Goal: Information Seeking & Learning: Check status

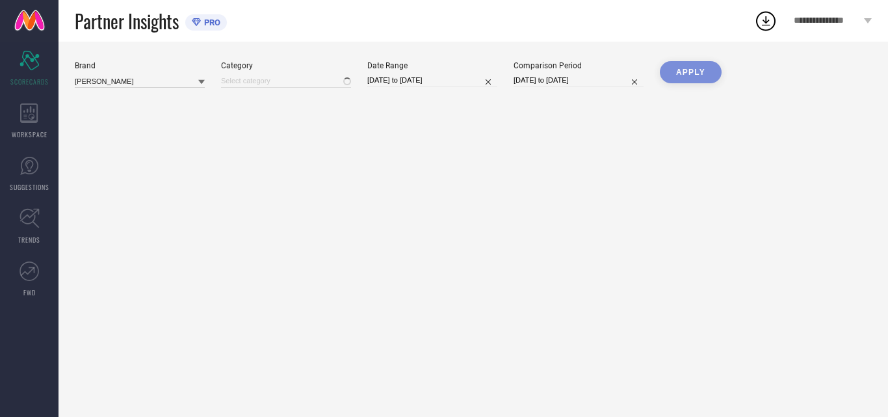
type input "All"
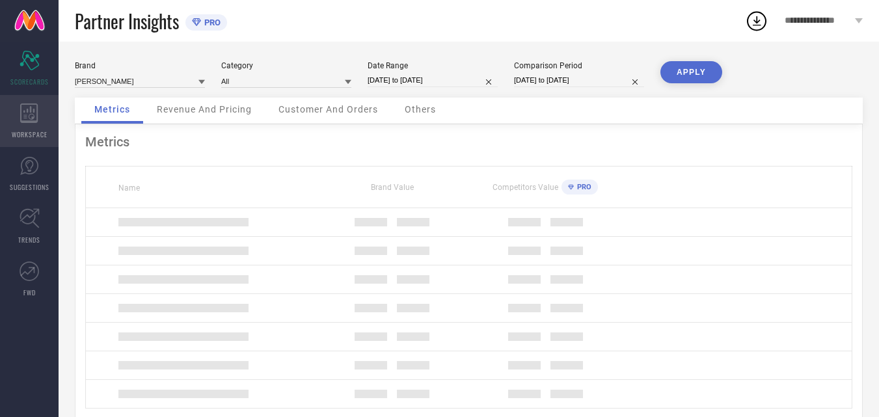
click at [22, 126] on div "WORKSPACE" at bounding box center [29, 121] width 59 height 52
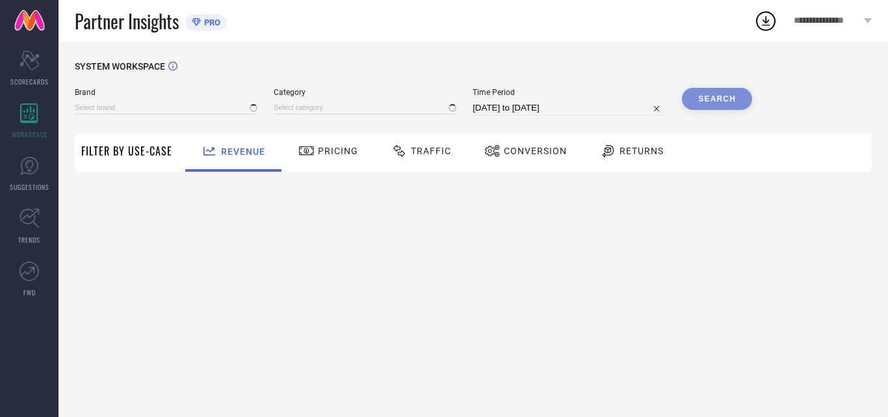
type input "[PERSON_NAME]"
type input "All"
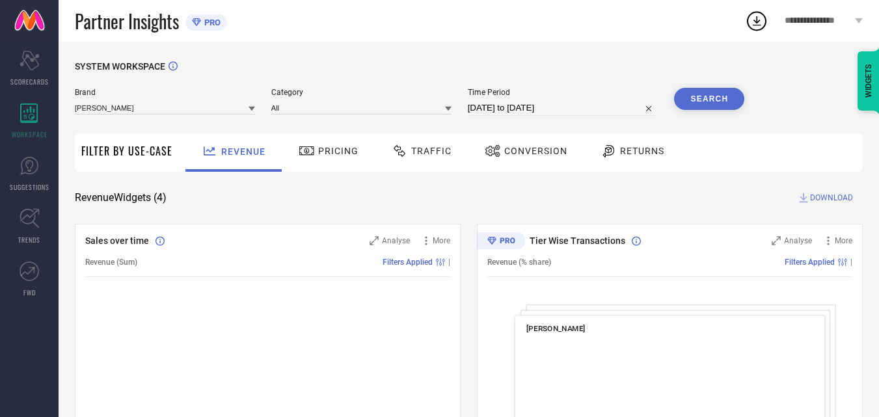
select select "7"
select select "2025"
select select "8"
select select "2025"
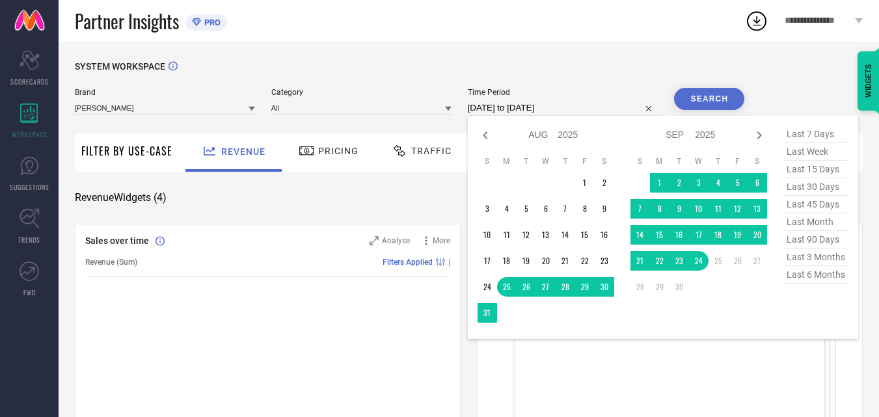
click at [525, 105] on input "[DATE] to [DATE]" at bounding box center [563, 108] width 191 height 16
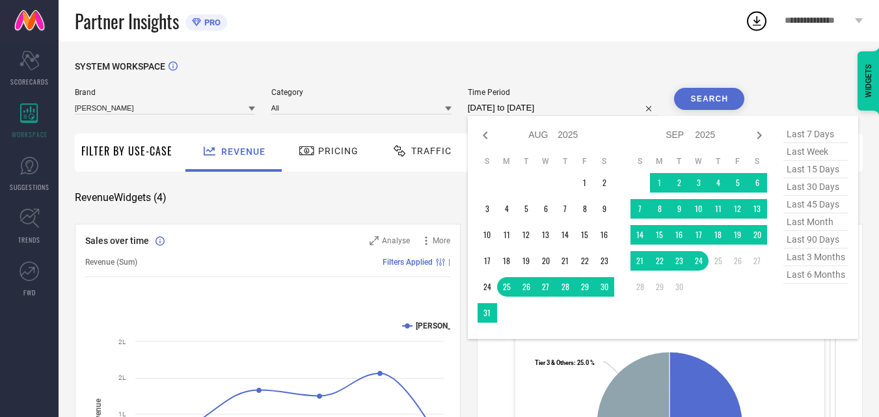
click at [820, 277] on span "last 6 months" at bounding box center [815, 275] width 65 height 18
type input "[DATE] to [DATE]"
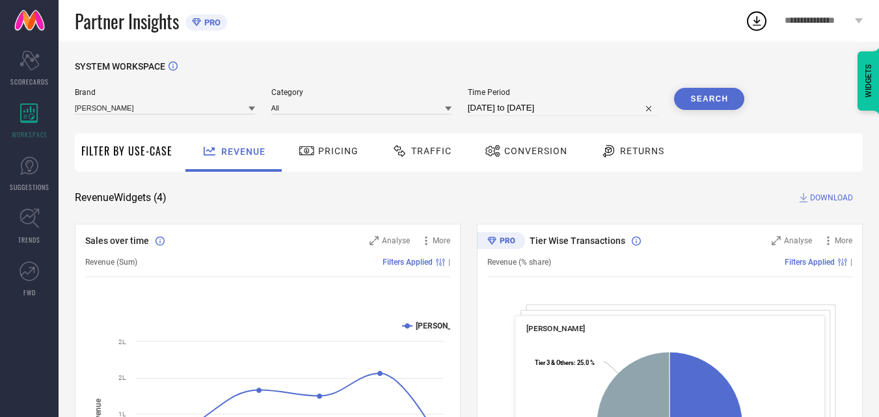
click at [706, 101] on button "Search" at bounding box center [709, 99] width 70 height 22
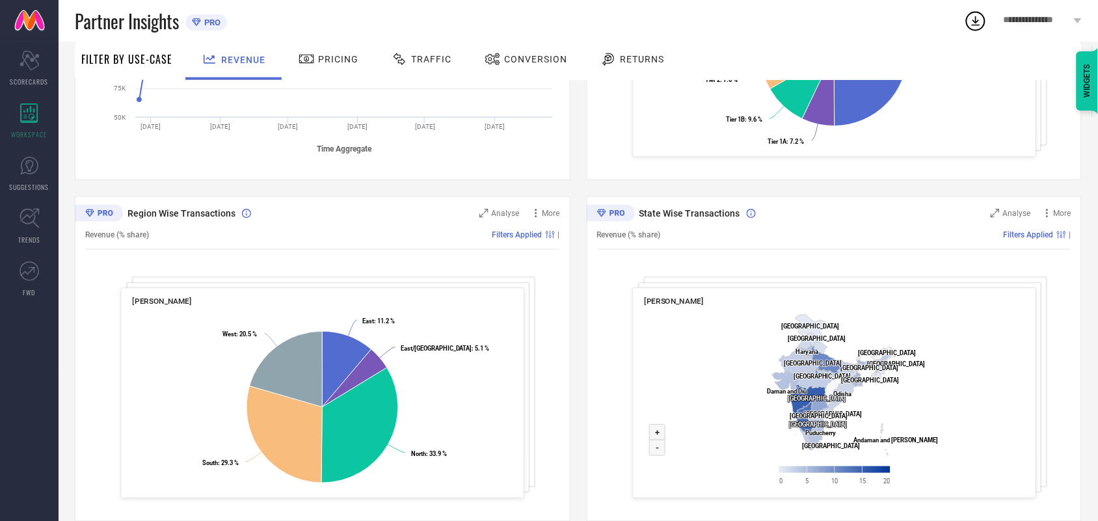
scroll to position [389, 0]
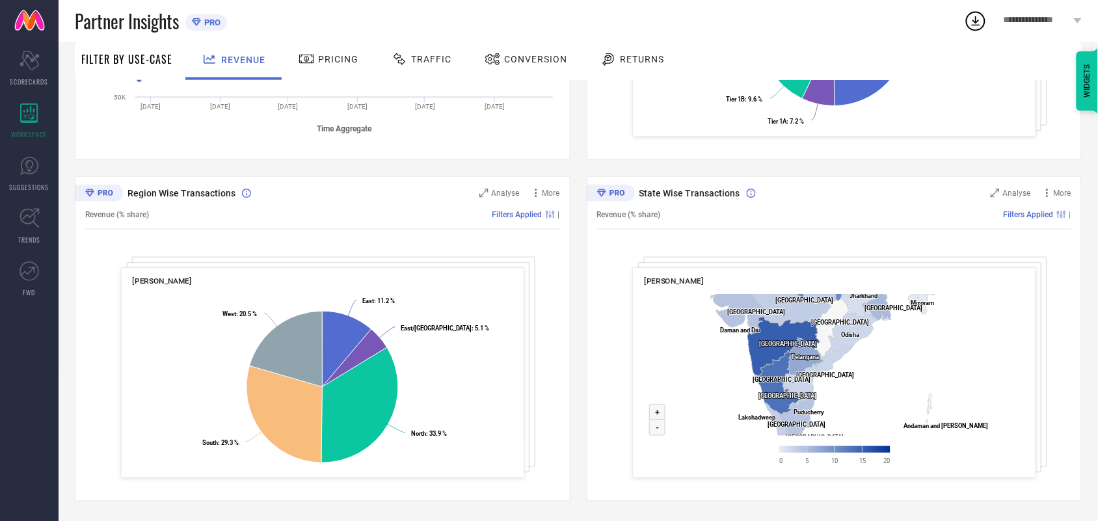
drag, startPoint x: 846, startPoint y: 379, endPoint x: 982, endPoint y: 353, distance: 138.3
click at [888, 353] on rect at bounding box center [834, 383] width 380 height 188
click at [581, 359] on div "Sales over time Analyse More Revenue (Sum) Filters Applied | Created with Highc…" at bounding box center [578, 168] width 1007 height 667
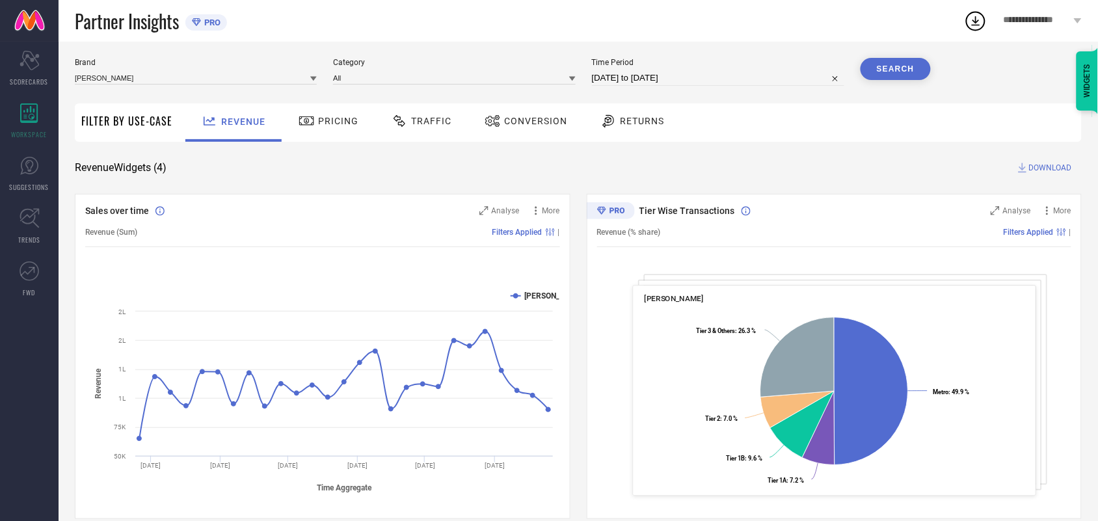
scroll to position [0, 0]
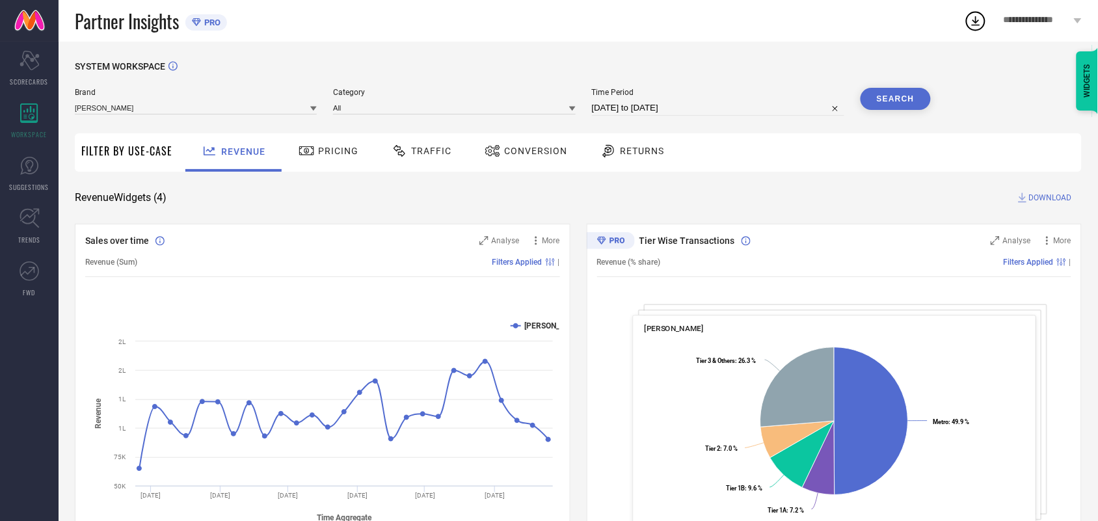
click at [538, 153] on span "Conversion" at bounding box center [535, 151] width 63 height 10
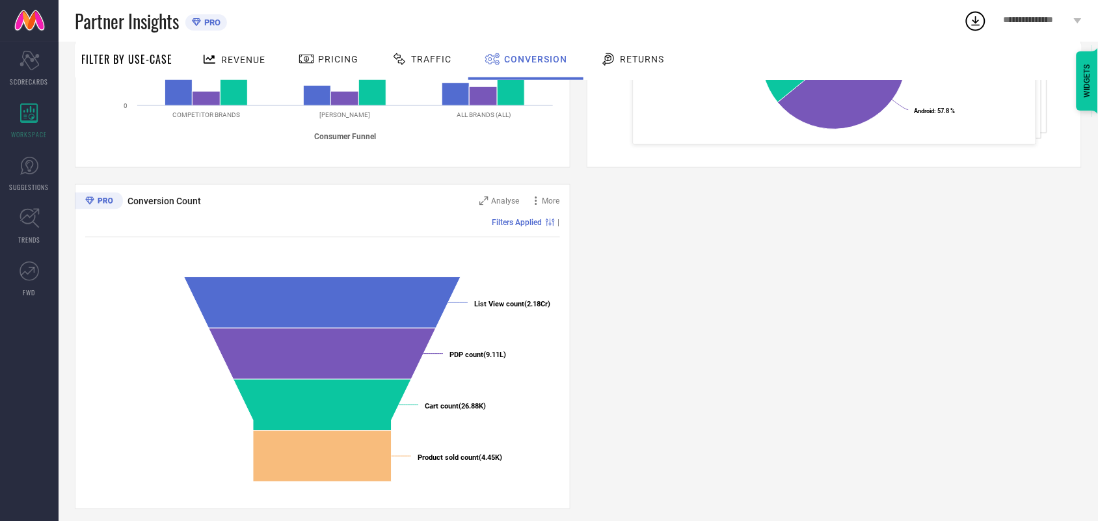
scroll to position [389, 0]
